Goal: Navigation & Orientation: Understand site structure

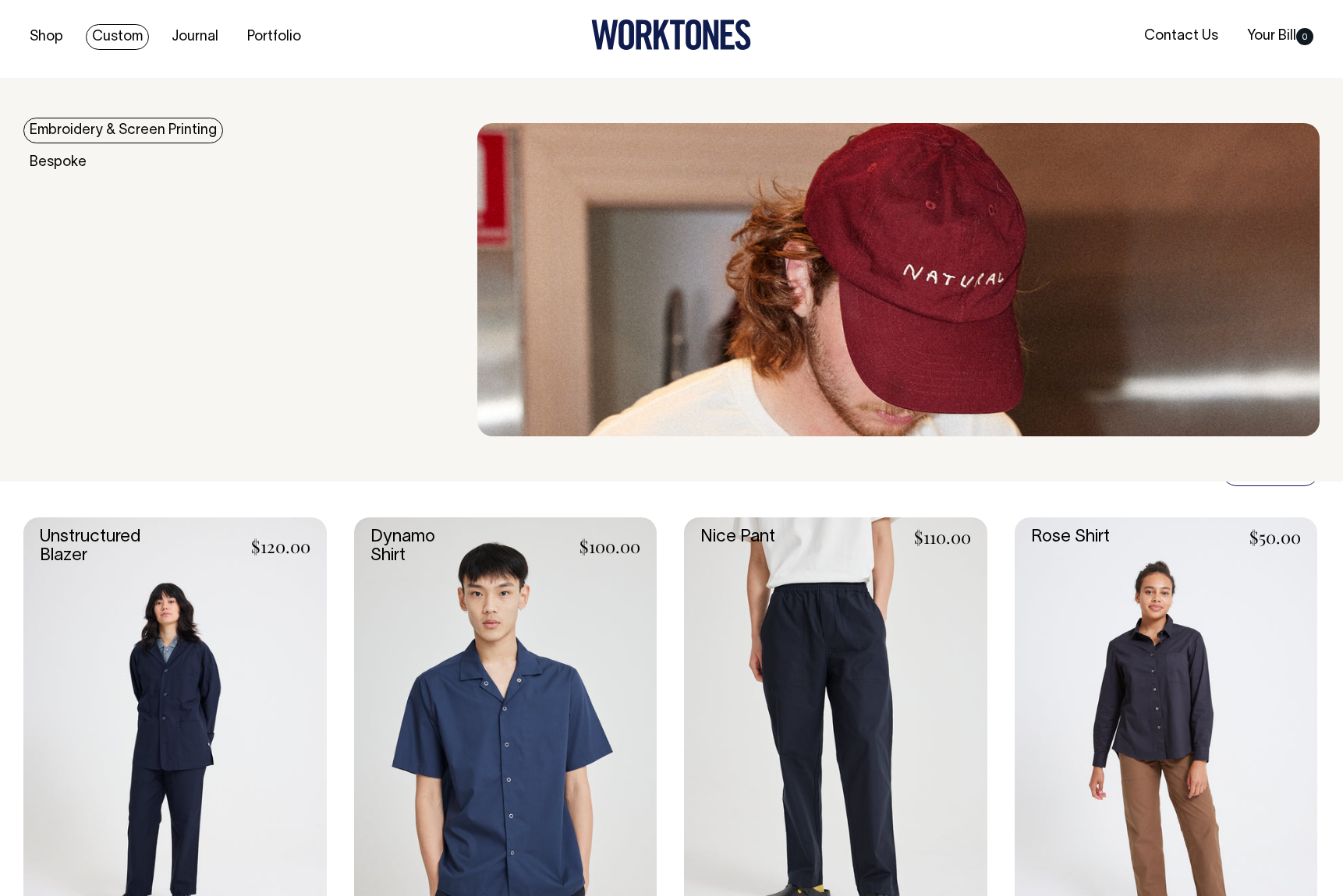
scroll to position [5, 0]
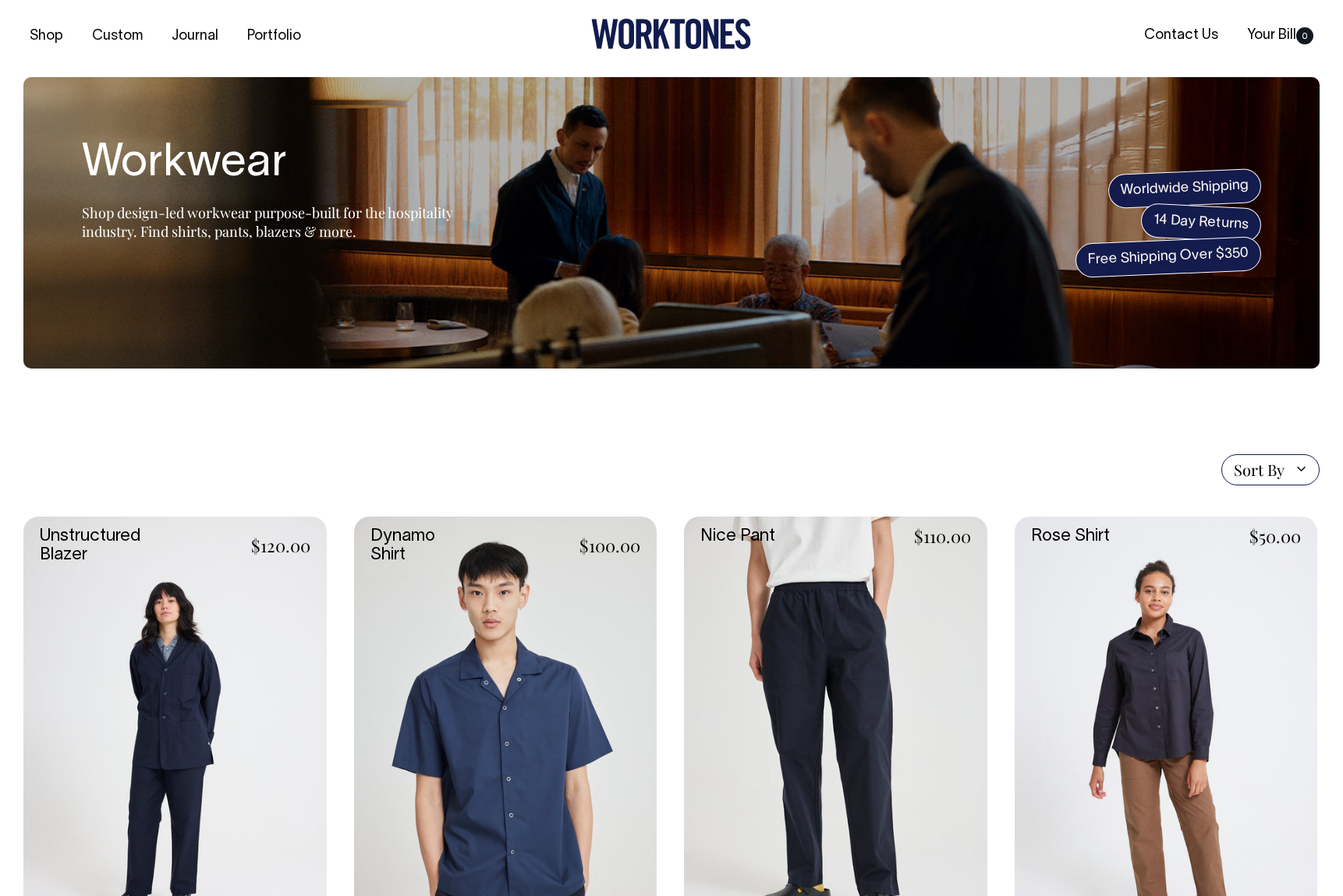
click at [499, 60] on div "Shop Custom Journal Portfolio Contact Us Your Bill 0" at bounding box center [671, 36] width 1343 height 82
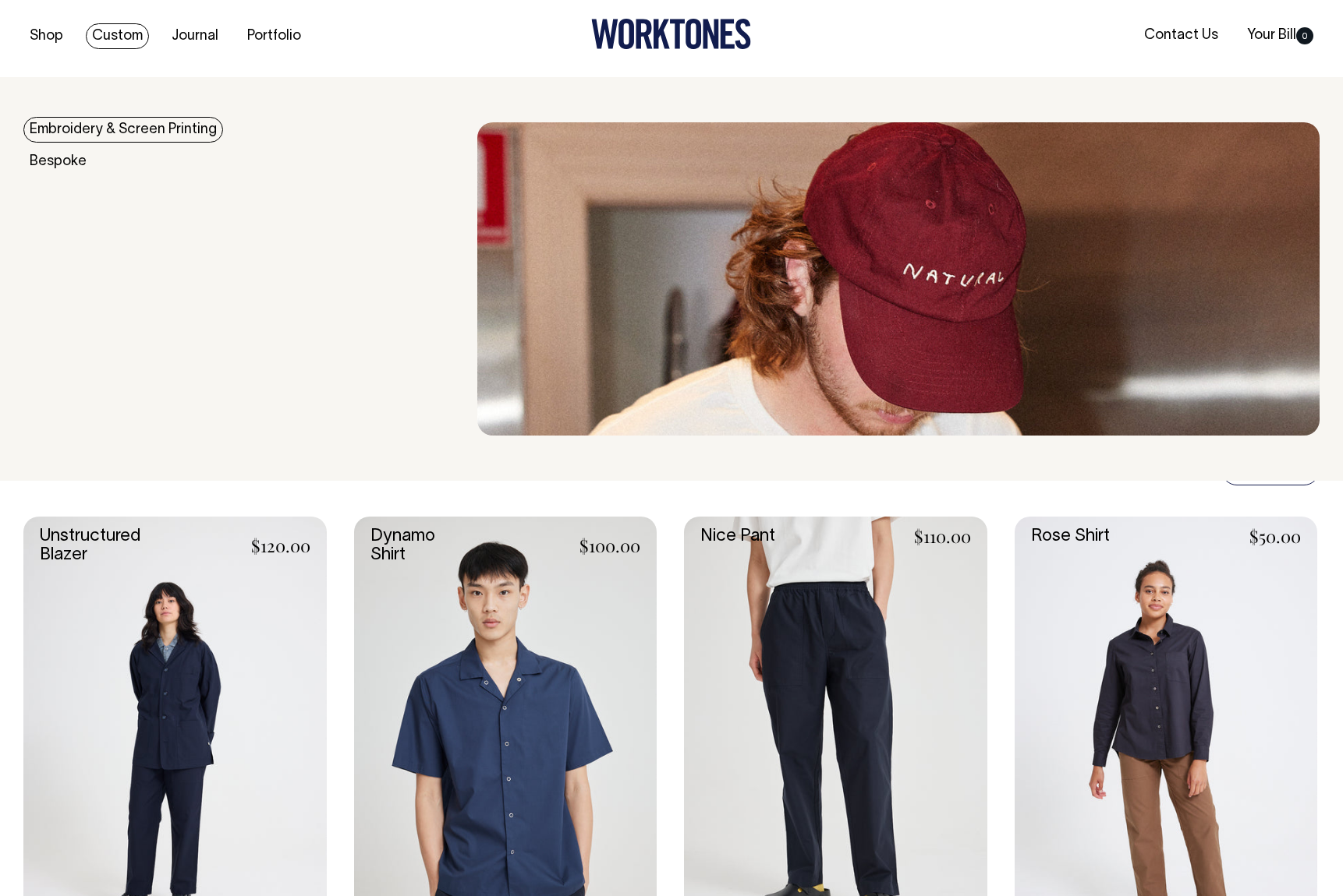
click at [93, 132] on link "Embroidery & Screen Printing" at bounding box center [123, 129] width 200 height 25
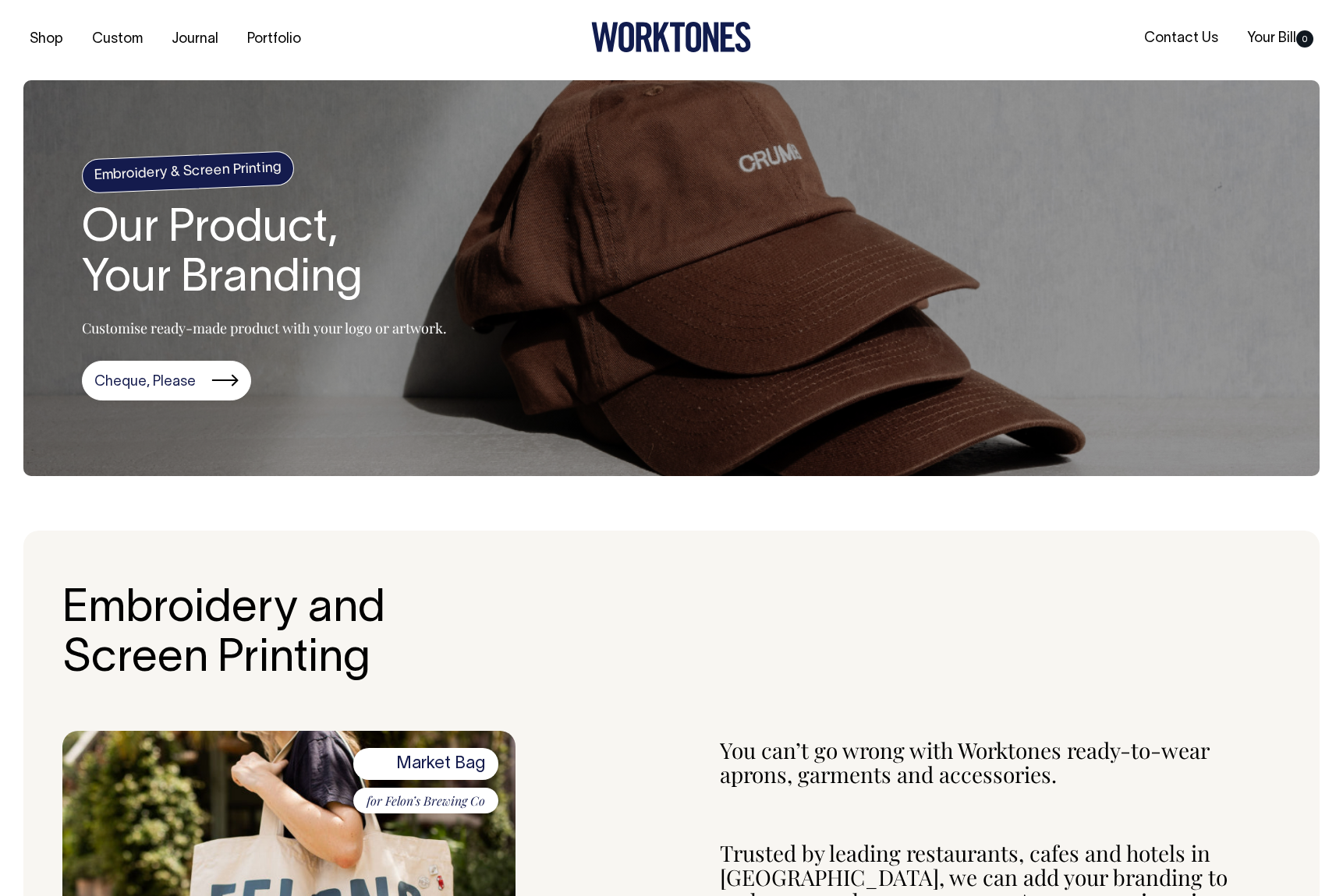
scroll to position [1, 0]
click at [665, 42] on icon at bounding box center [661, 38] width 16 height 29
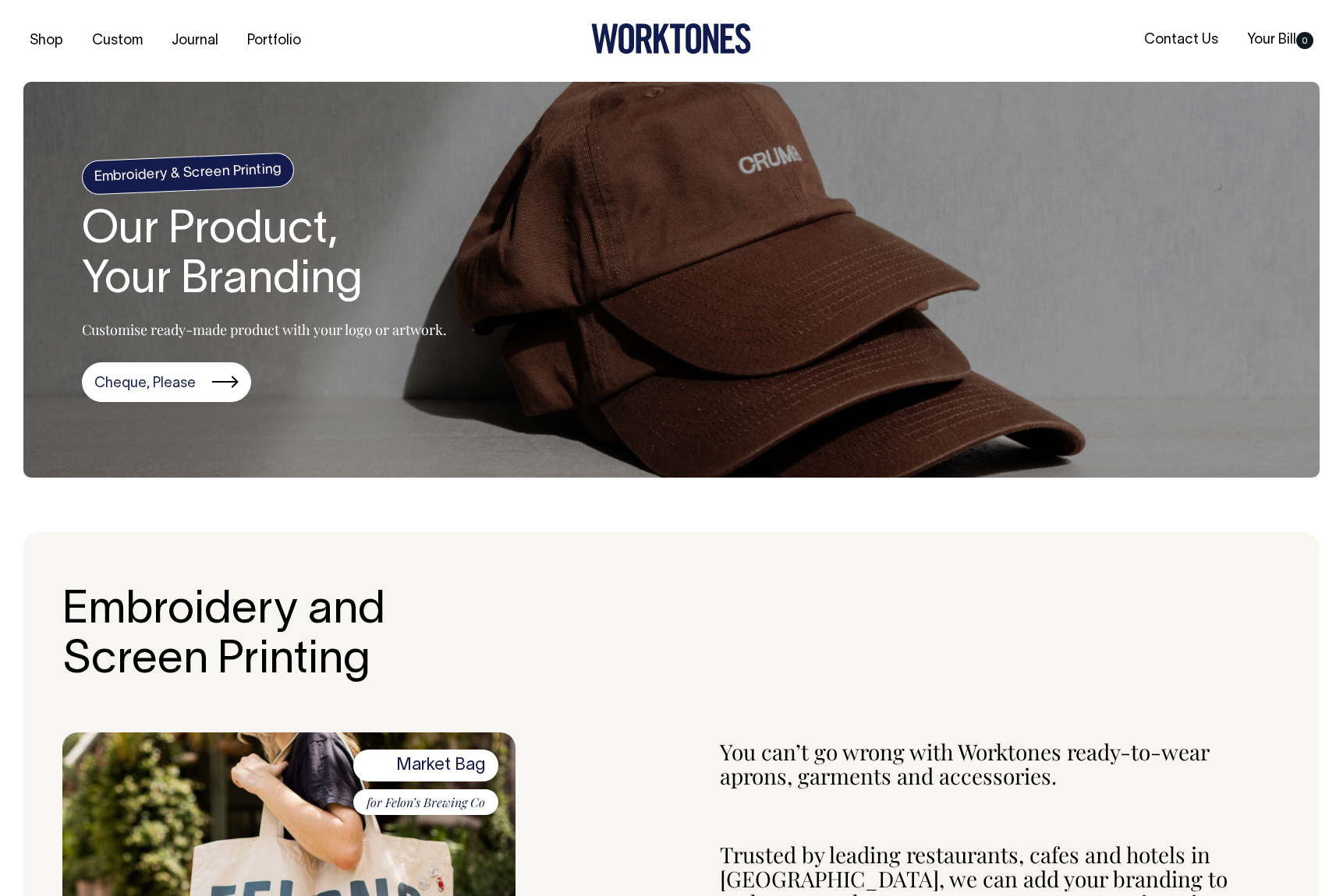
scroll to position [0, 0]
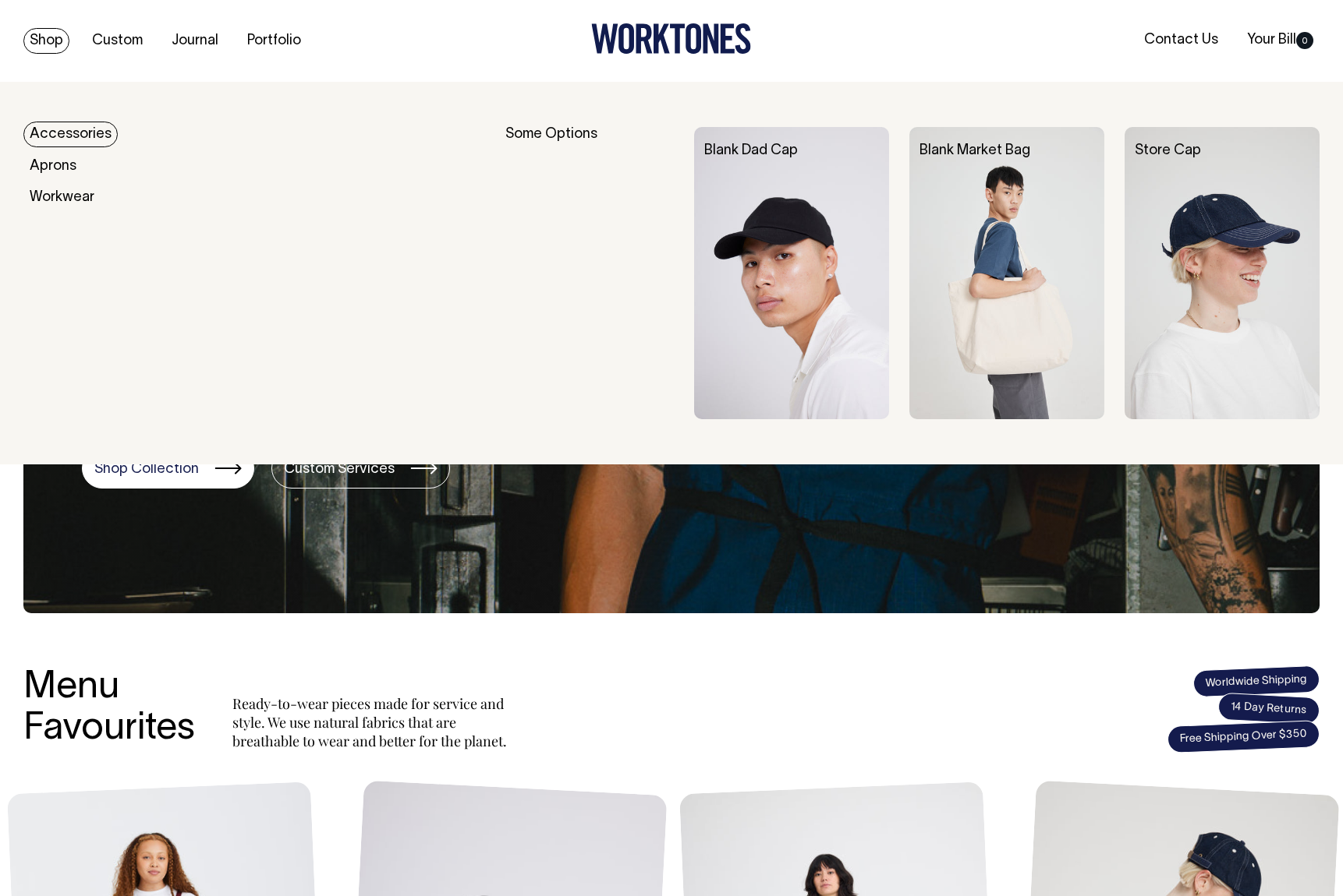
click at [34, 37] on link "Shop" at bounding box center [46, 41] width 46 height 25
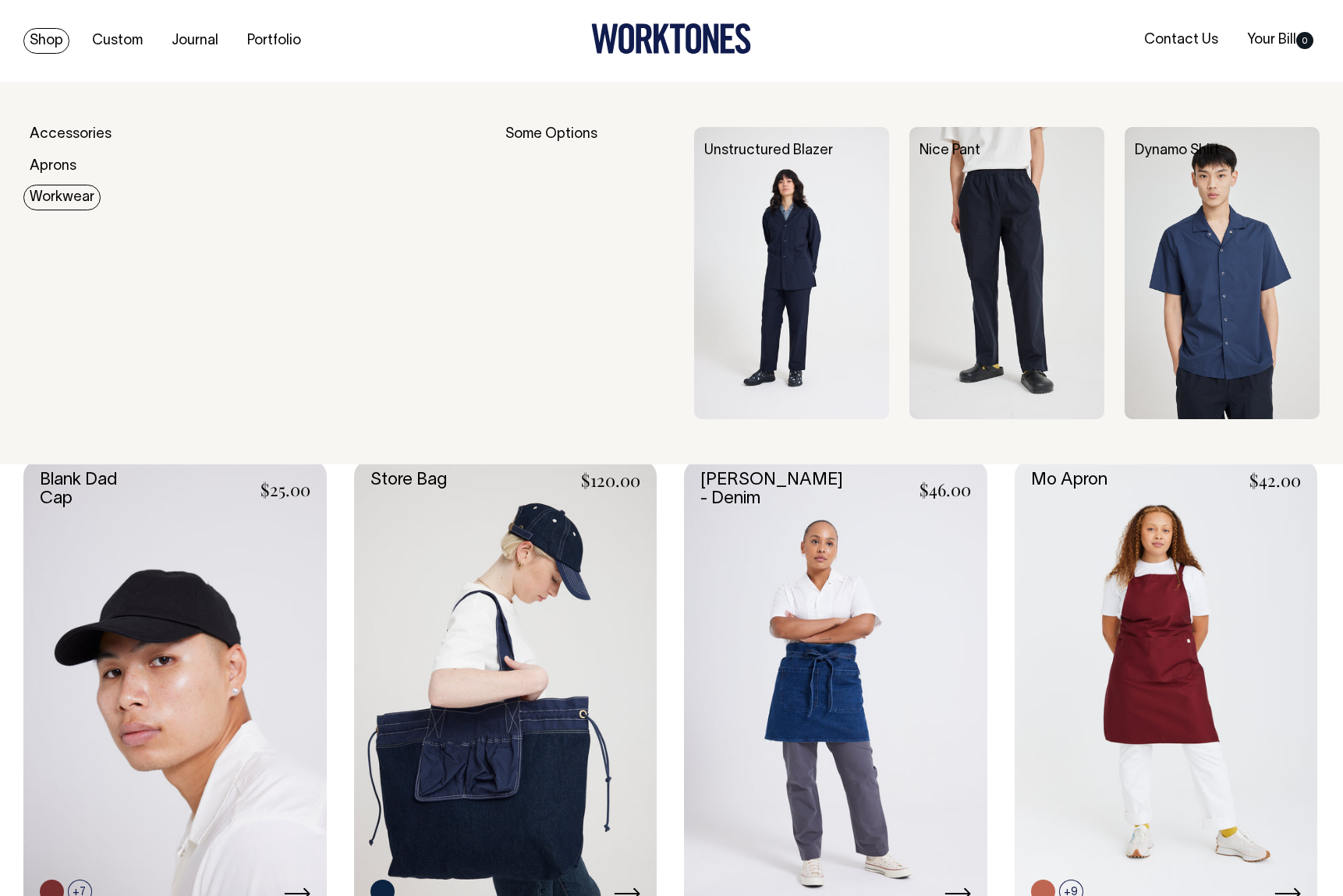
click at [61, 196] on link "Workwear" at bounding box center [62, 197] width 77 height 25
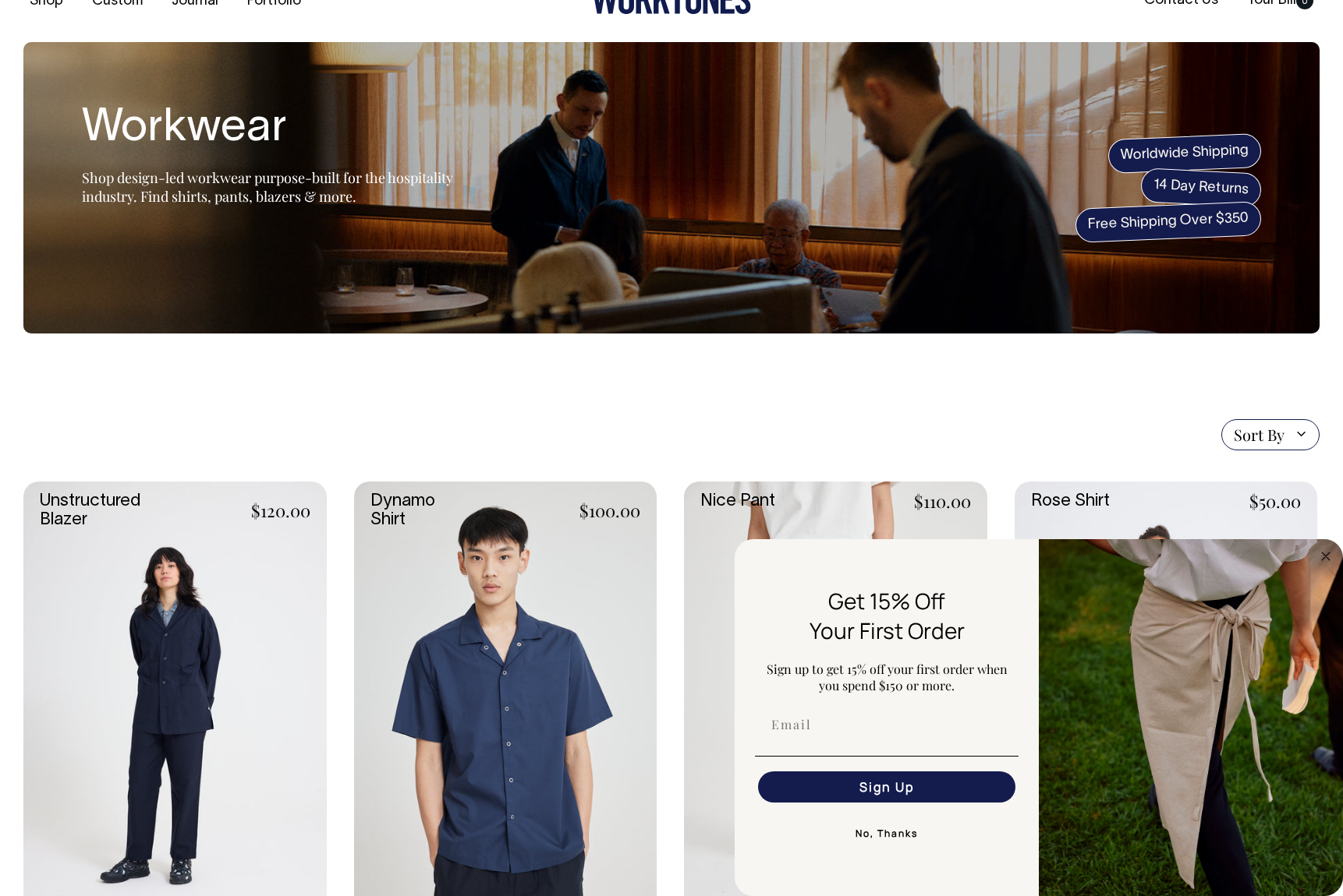
click at [895, 408] on section "Sort By Sort By Best selling Alphabetically, A-Z Alphabetically, Z-A Price, low…" at bounding box center [671, 903] width 1296 height 1139
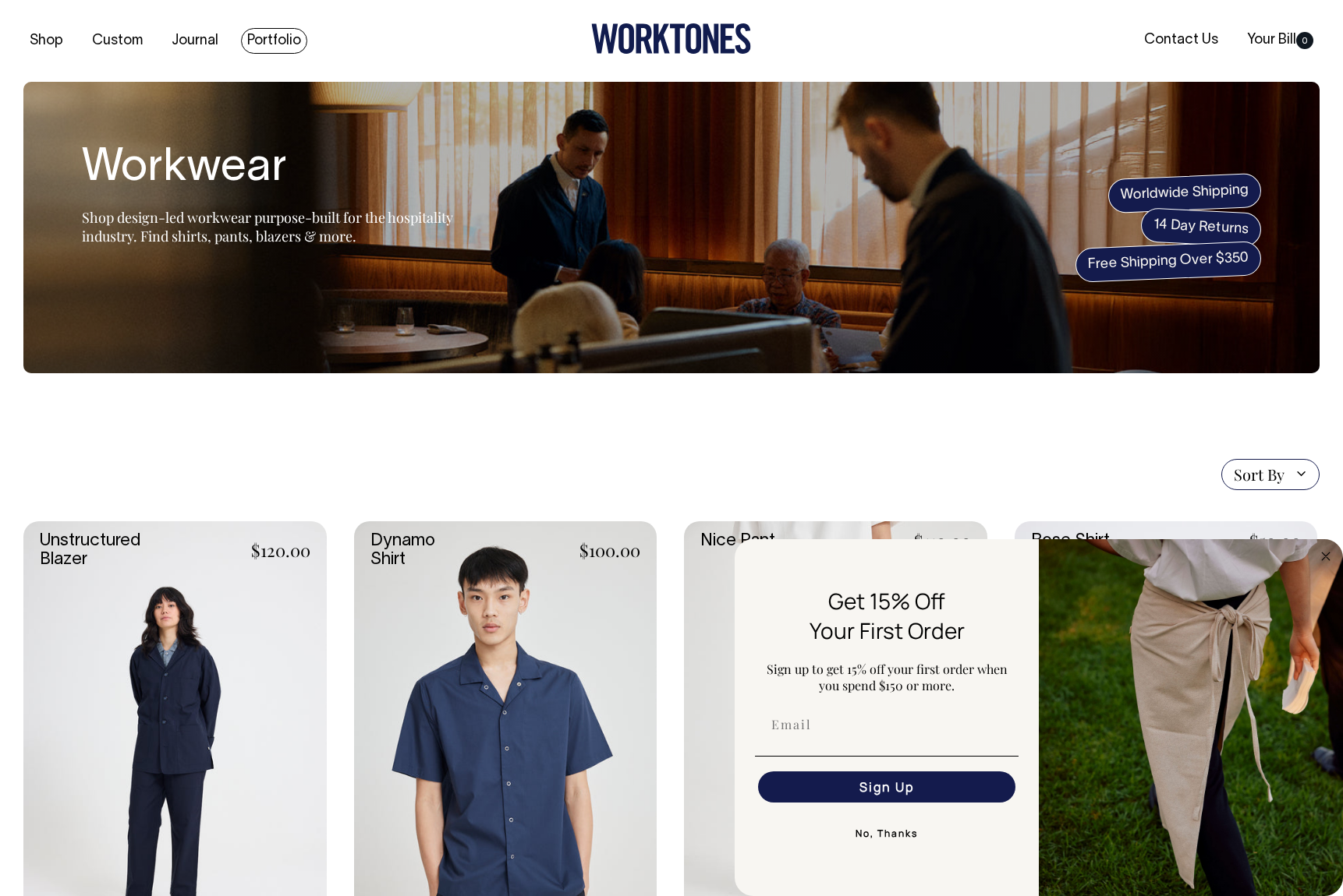
click at [264, 40] on link "Portfolio" at bounding box center [274, 41] width 66 height 25
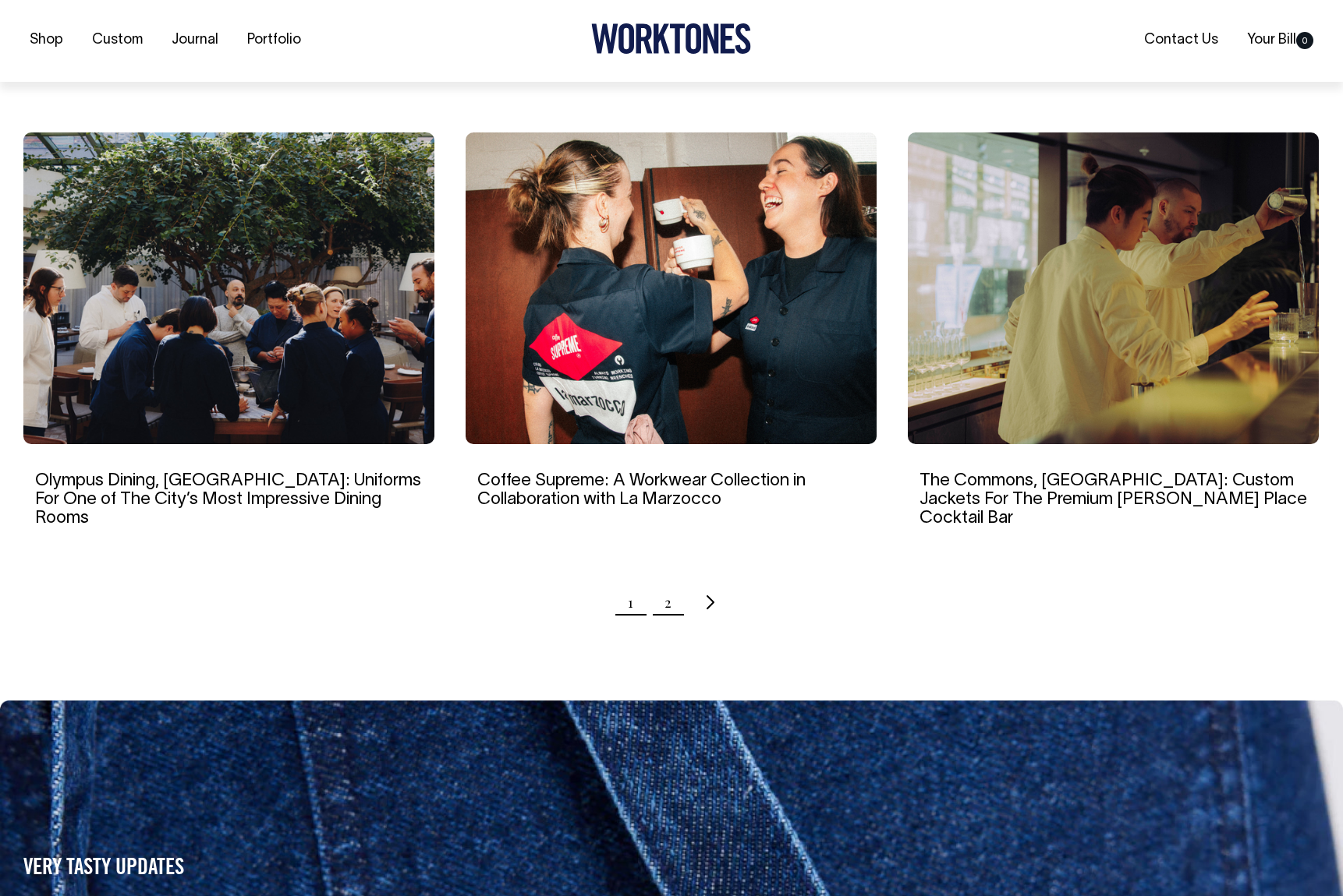
scroll to position [1432, 0]
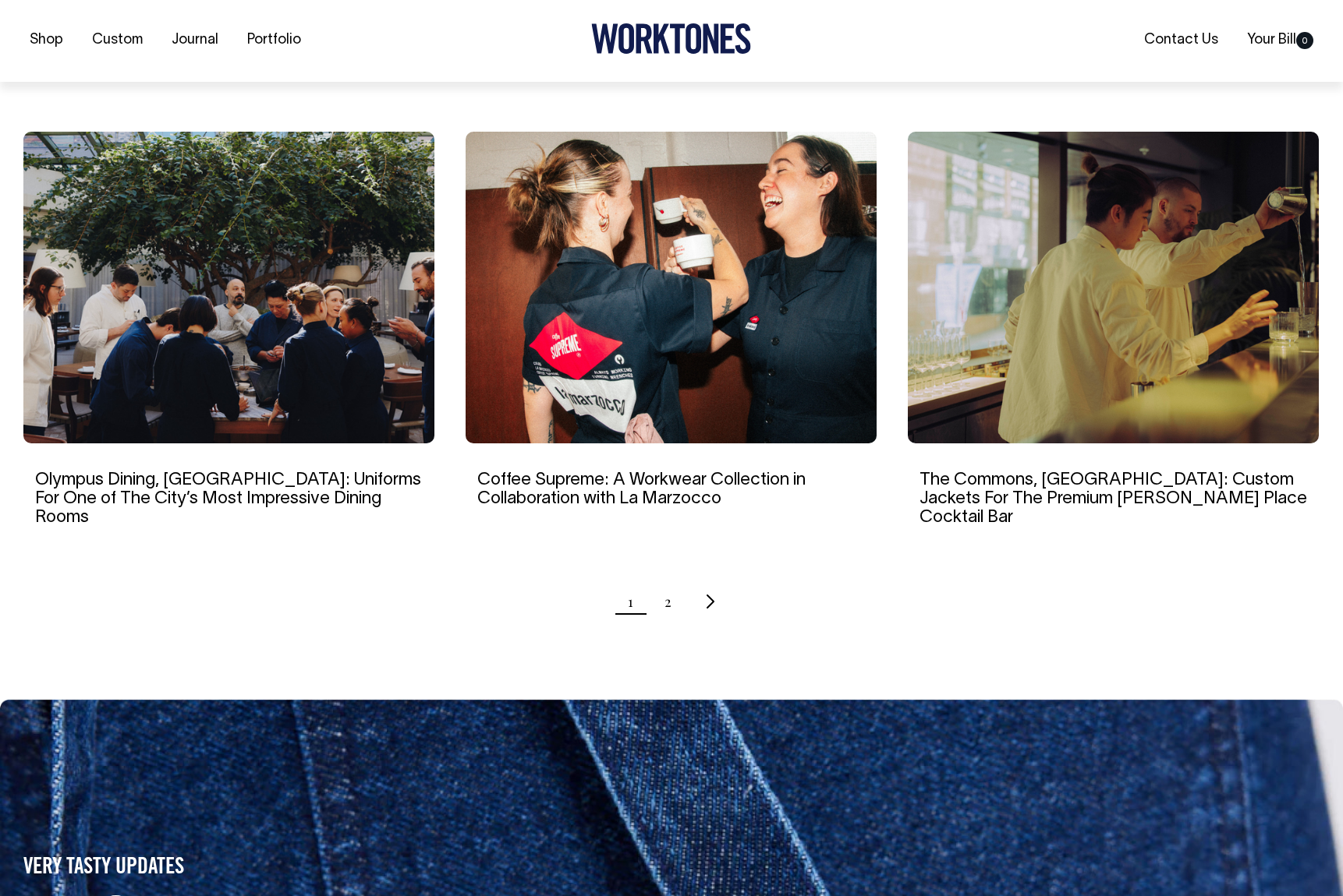
click at [663, 582] on ul "1 2" at bounding box center [671, 601] width 1296 height 39
click at [668, 582] on link "2" at bounding box center [667, 601] width 7 height 39
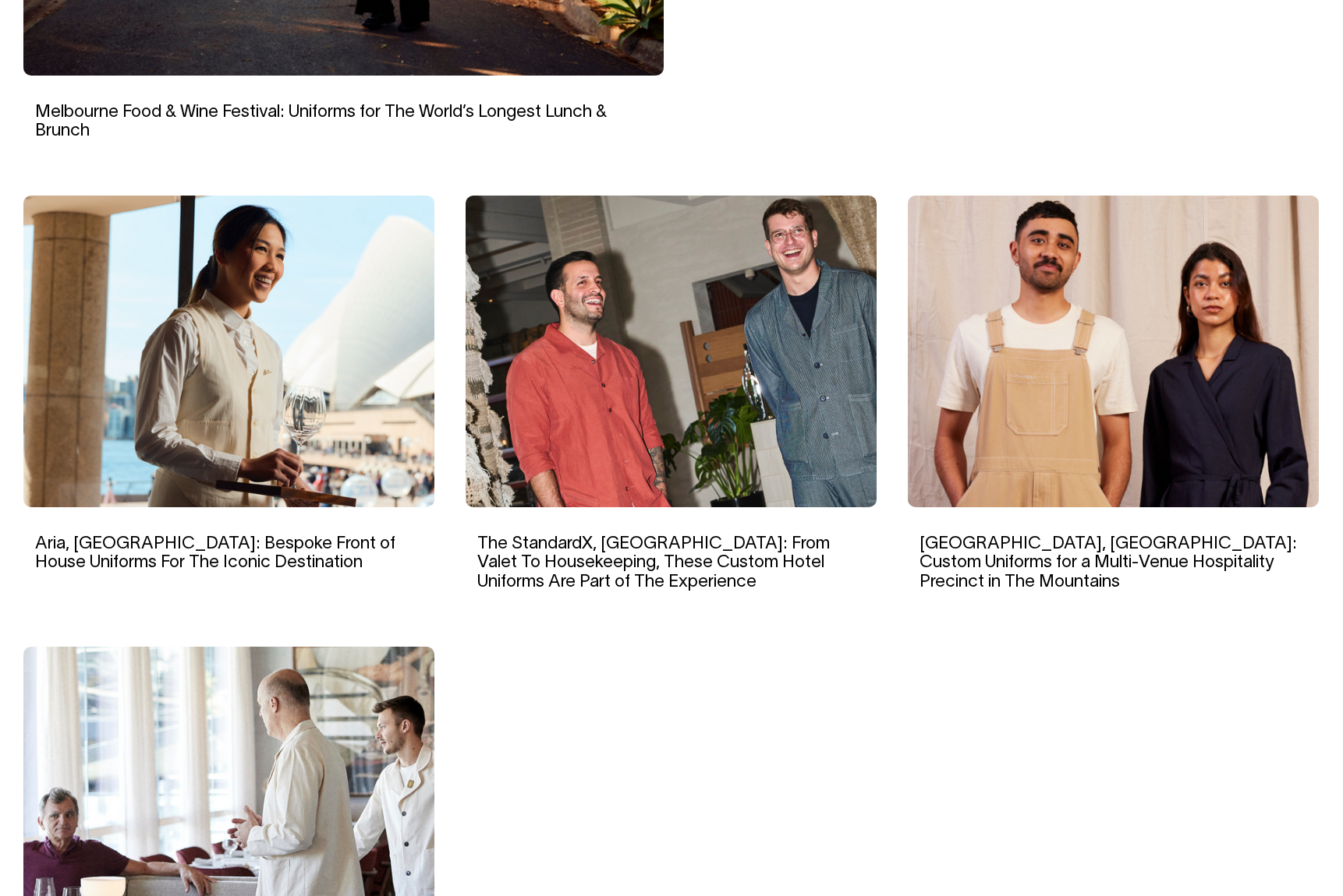
scroll to position [917, 0]
